Goal: Task Accomplishment & Management: Manage account settings

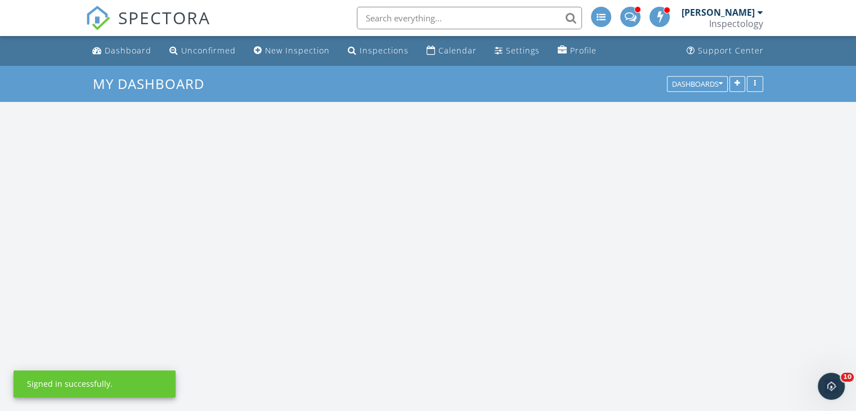
scroll to position [929, 873]
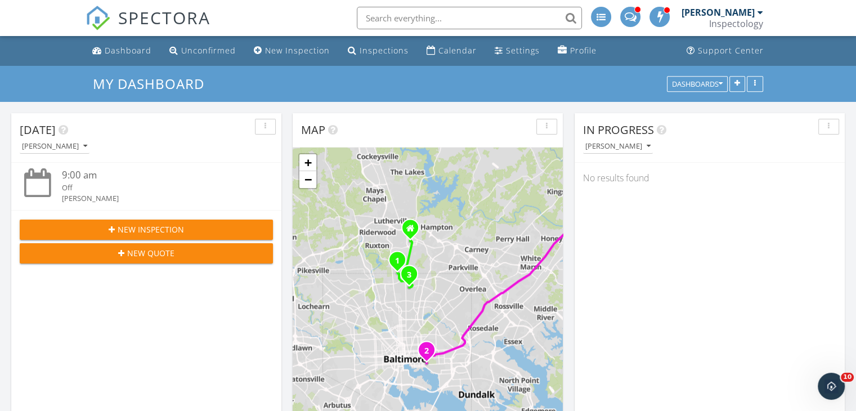
drag, startPoint x: 451, startPoint y: 396, endPoint x: 545, endPoint y: 334, distance: 113.0
click at [545, 334] on div "1 2 3 1 2 + − [GEOGRAPHIC_DATA][PERSON_NAME] km, 14 min Head northwest on [GEOG…" at bounding box center [428, 293] width 270 height 292
click at [400, 23] on input "text" at bounding box center [469, 18] width 225 height 23
type input "alhambra"
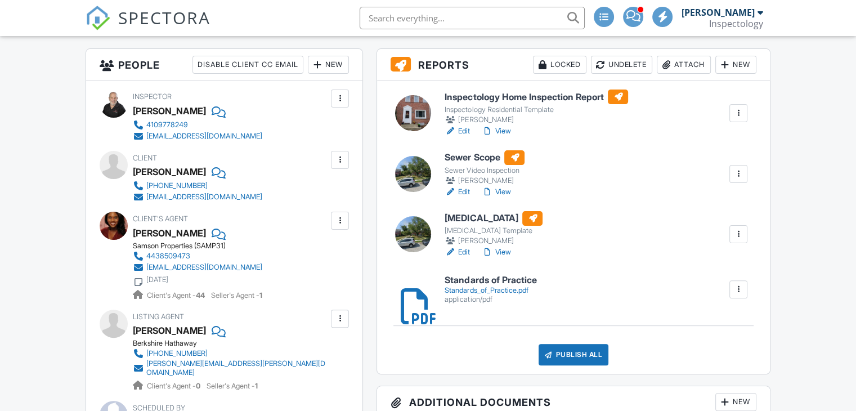
click at [461, 248] on link "Edit" at bounding box center [457, 251] width 25 height 11
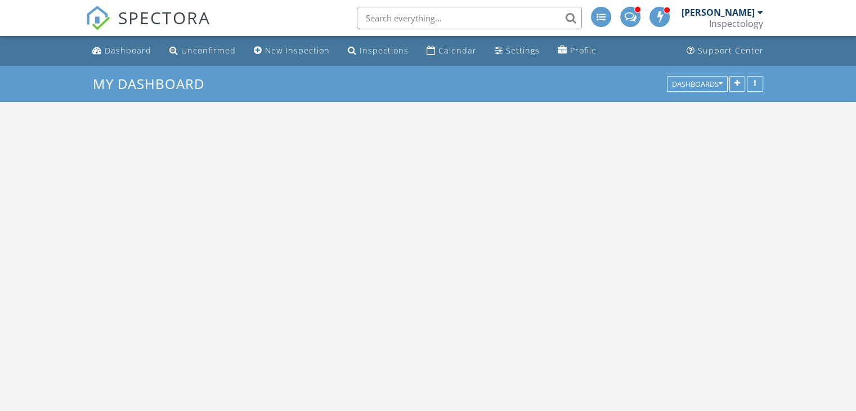
scroll to position [929, 873]
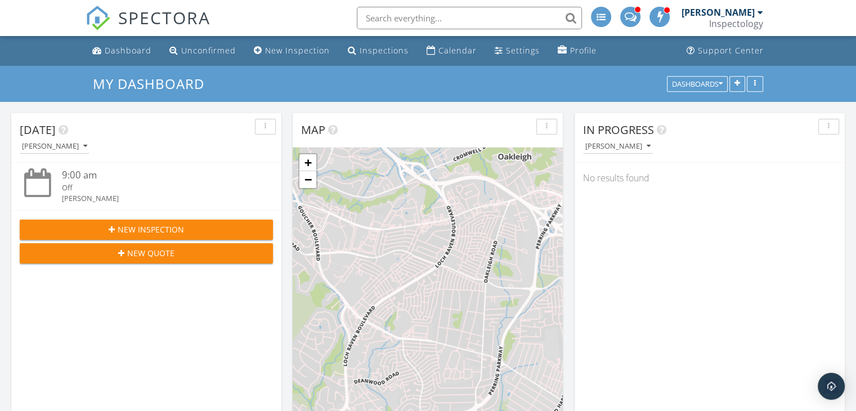
click at [537, 21] on input "text" at bounding box center [469, 18] width 225 height 23
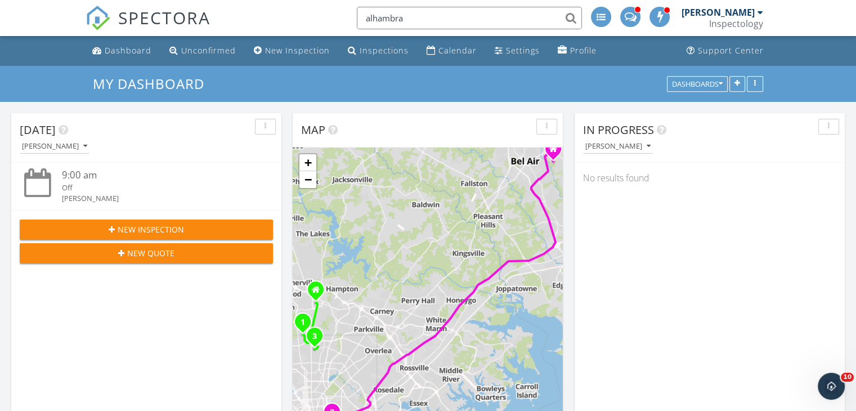
type input "alhambra"
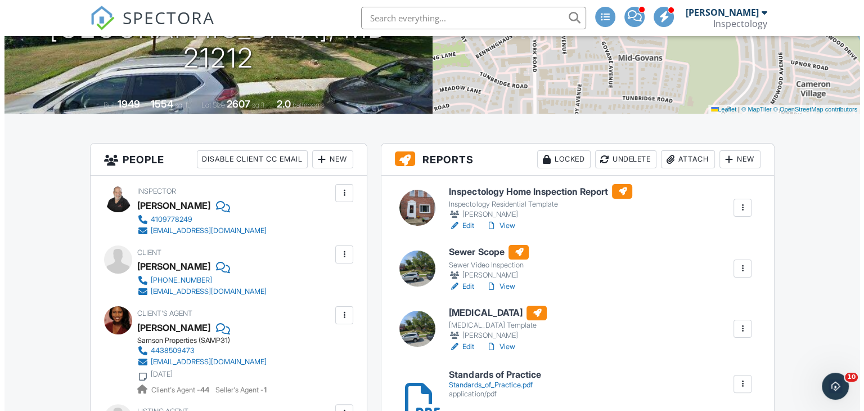
scroll to position [169, 0]
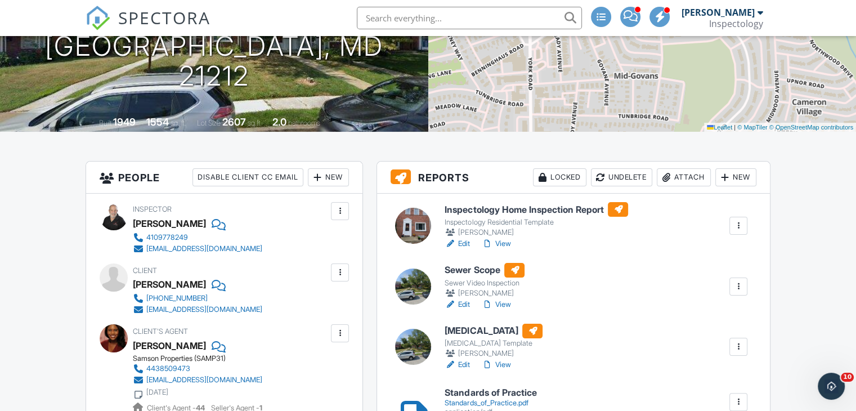
click at [683, 178] on div "Attach" at bounding box center [684, 177] width 54 height 18
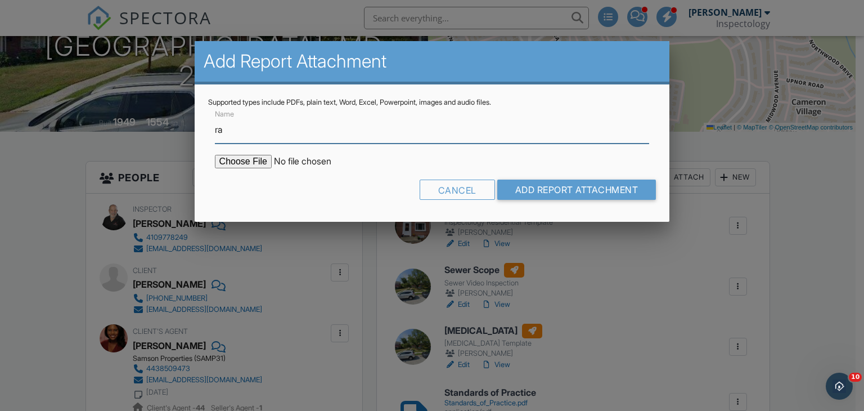
click at [268, 128] on input "ra" at bounding box center [432, 130] width 435 height 28
type input "Radon Low"
click at [263, 160] on input "file" at bounding box center [310, 162] width 191 height 14
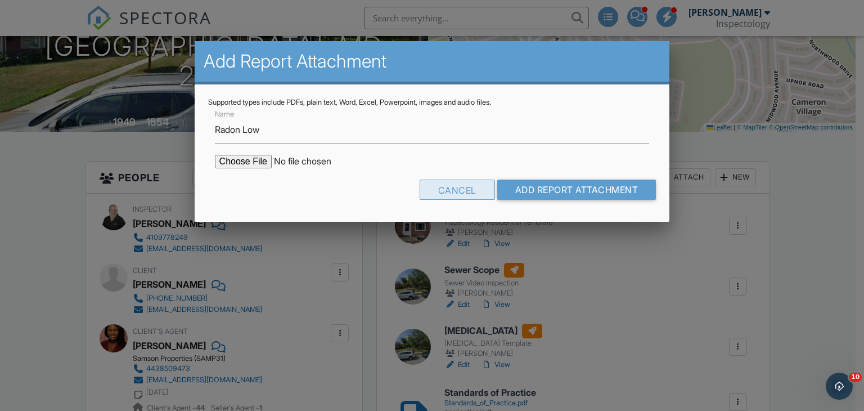
click at [468, 188] on div "Cancel" at bounding box center [457, 190] width 75 height 20
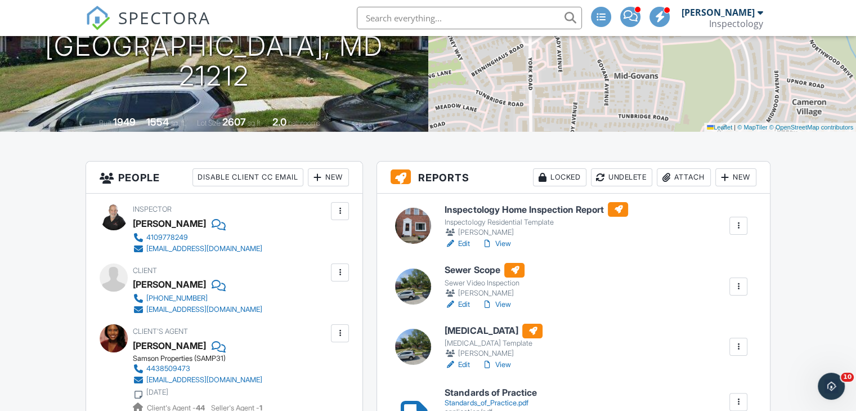
click at [690, 179] on div "Attach" at bounding box center [684, 177] width 54 height 18
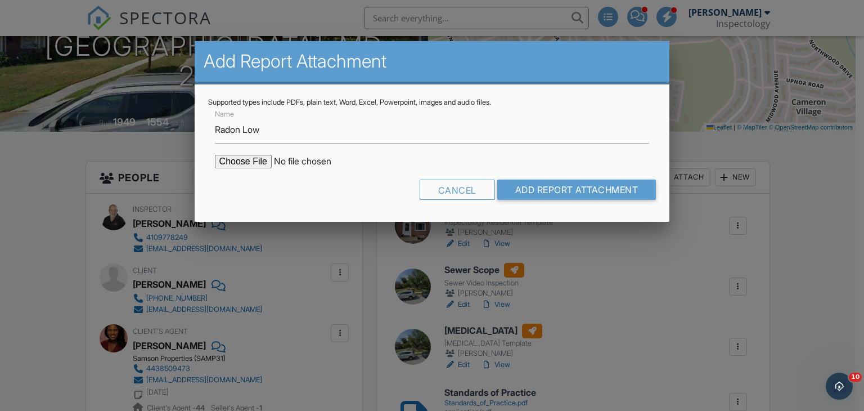
click at [249, 164] on input "file" at bounding box center [310, 162] width 191 height 14
click at [243, 159] on input "file" at bounding box center [310, 162] width 191 height 14
type input "C:\fakepath\5622 Alhambra Radon.pdf"
click at [581, 194] on input "Add Report Attachment" at bounding box center [576, 190] width 159 height 20
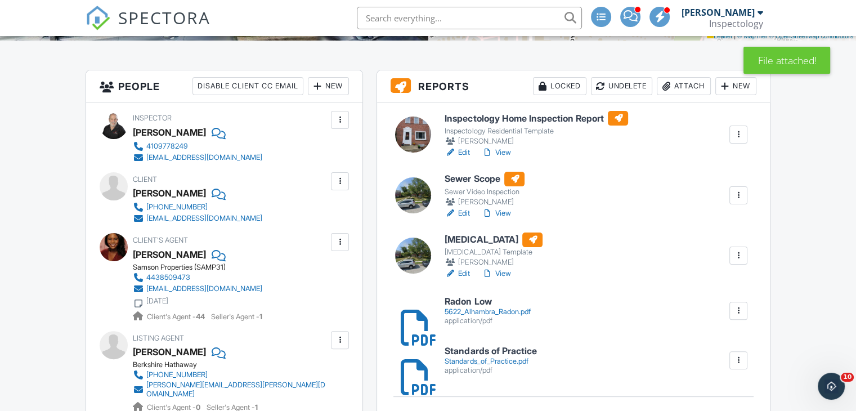
scroll to position [281, 0]
